Goal: Transaction & Acquisition: Obtain resource

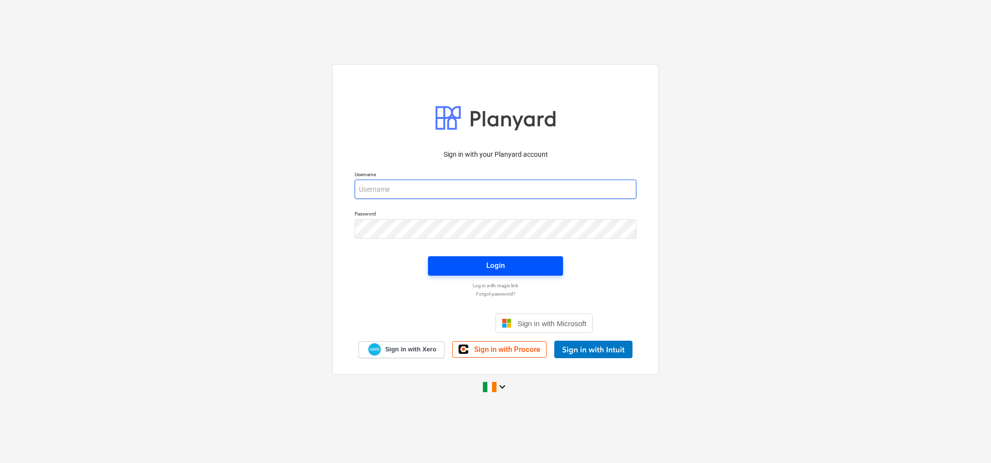
type input "[PERSON_NAME][EMAIL_ADDRESS][PERSON_NAME][DOMAIN_NAME]"
click at [491, 264] on div "Login" at bounding box center [495, 265] width 18 height 13
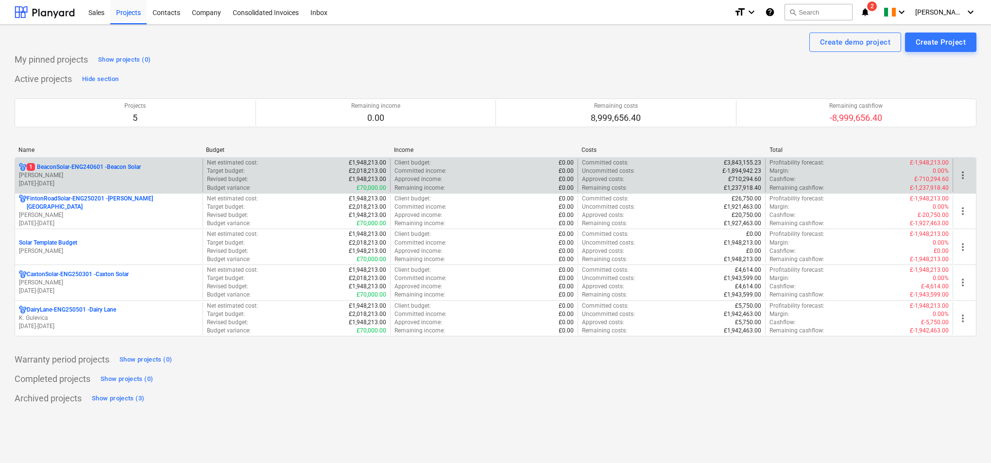
click at [134, 182] on p "[DATE] - [DATE]" at bounding box center [109, 184] width 180 height 8
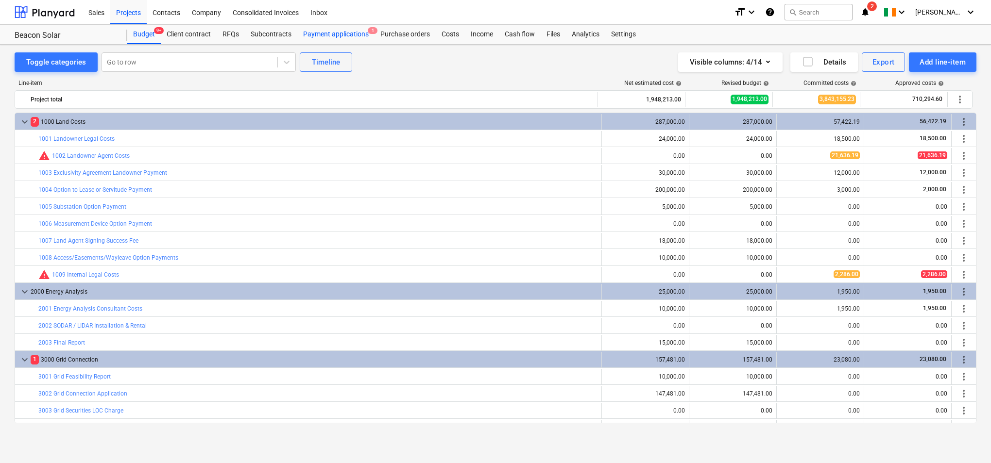
click at [335, 32] on div "Payment applications 1" at bounding box center [335, 34] width 77 height 19
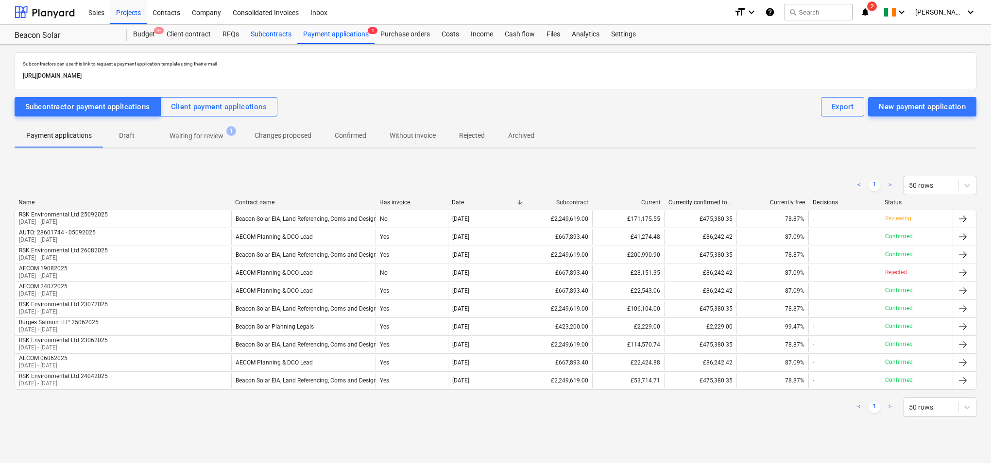
click at [264, 30] on div "Subcontracts" at bounding box center [271, 34] width 52 height 19
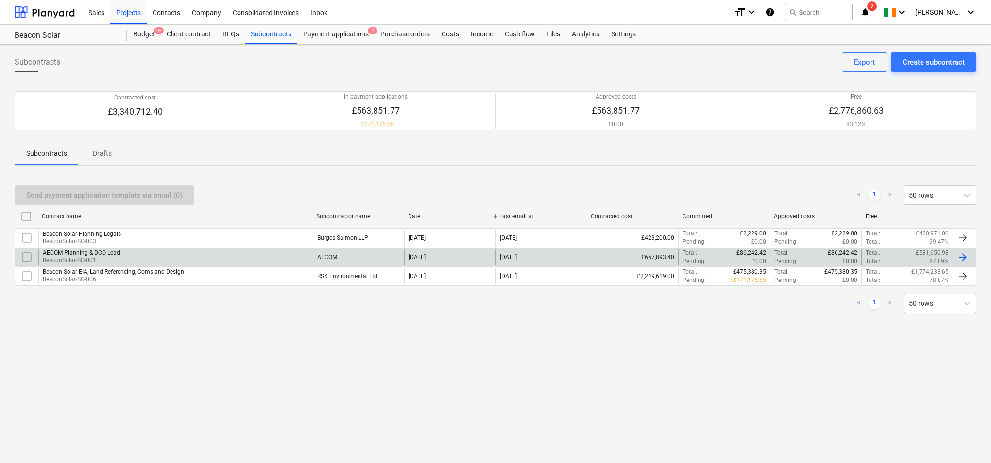
click at [126, 256] on div "AECOM Planning & DCO Lead BeaconSolar-SO-001" at bounding box center [175, 257] width 275 height 17
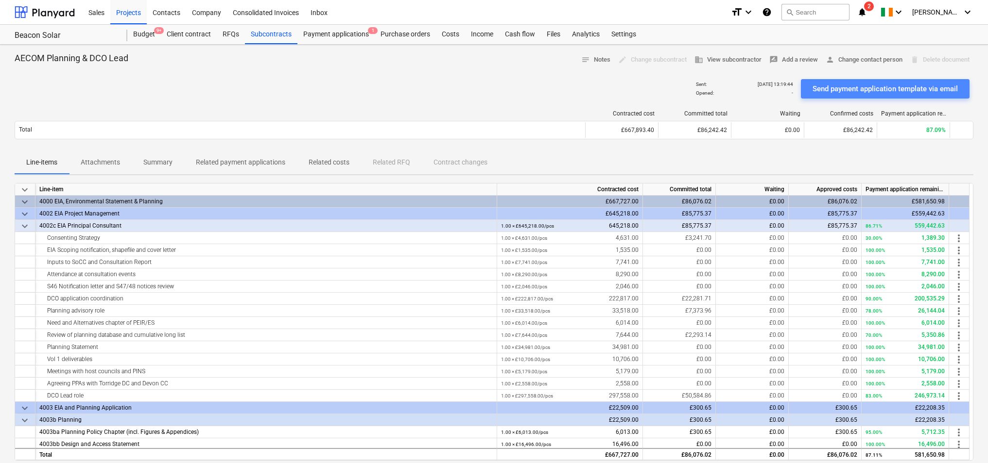
click at [857, 87] on div "Send payment application template via email" at bounding box center [884, 89] width 145 height 13
